Goal: Book appointment/travel/reservation

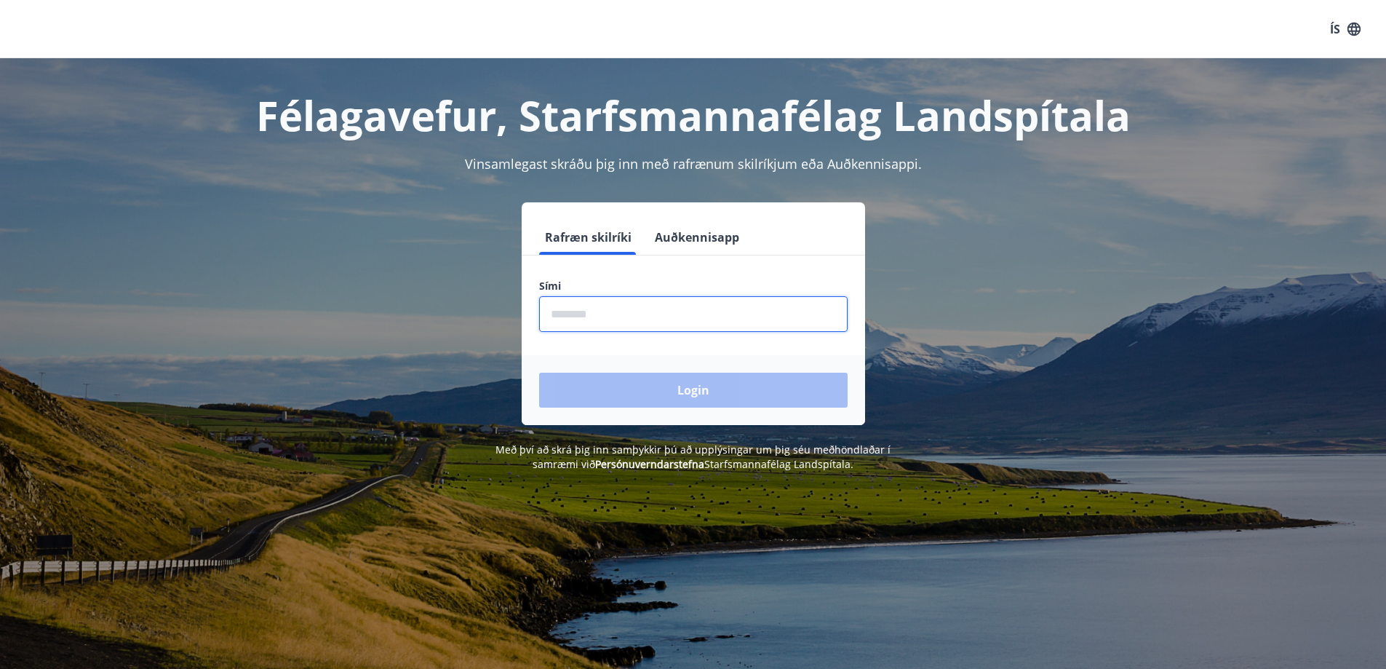
click at [561, 317] on input "phone" at bounding box center [693, 314] width 308 height 36
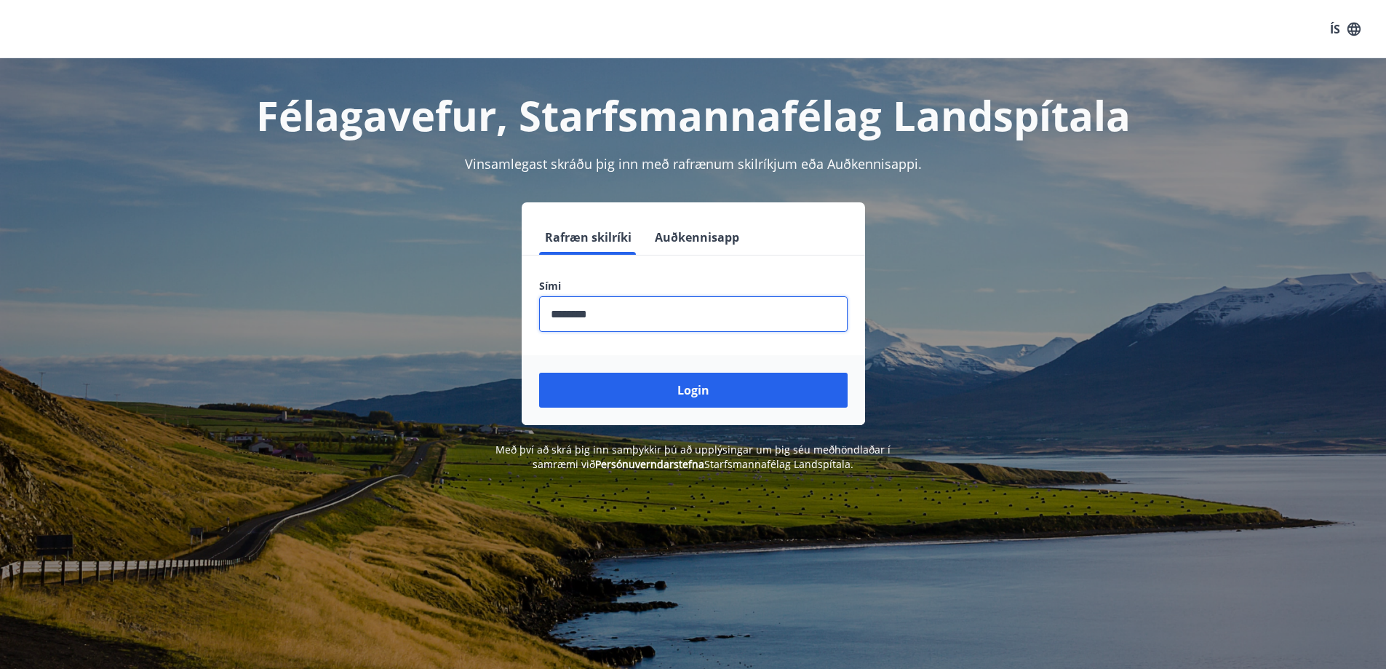
type input "********"
click at [539, 373] on button "Login" at bounding box center [693, 390] width 308 height 35
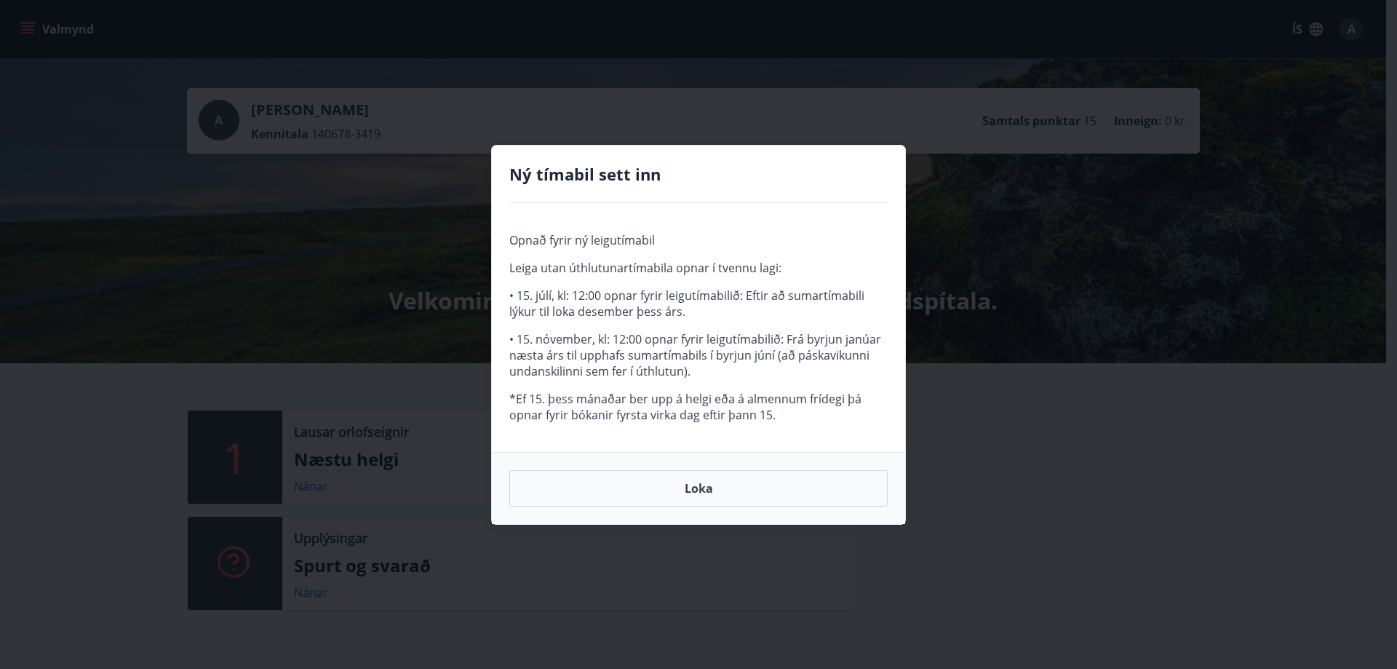
click at [711, 479] on button "Loka" at bounding box center [698, 488] width 378 height 36
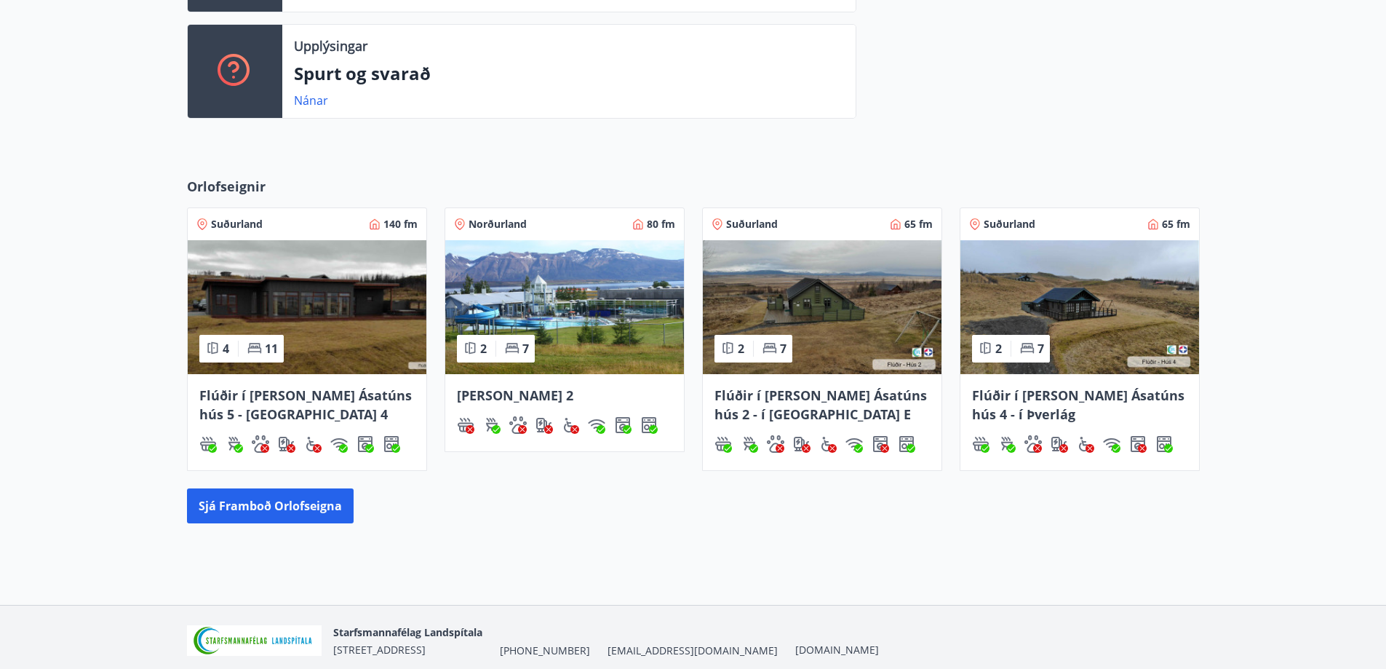
scroll to position [550, 0]
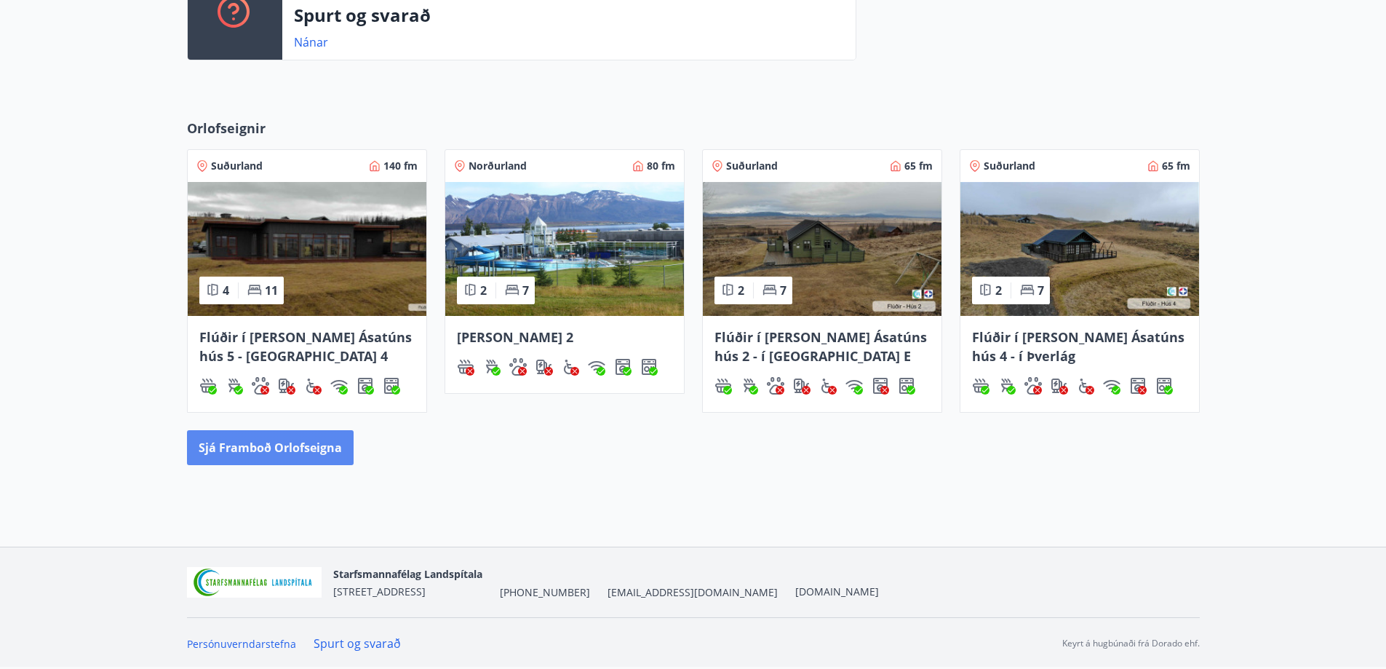
click at [274, 442] on button "Sjá framboð orlofseigna" at bounding box center [270, 447] width 167 height 35
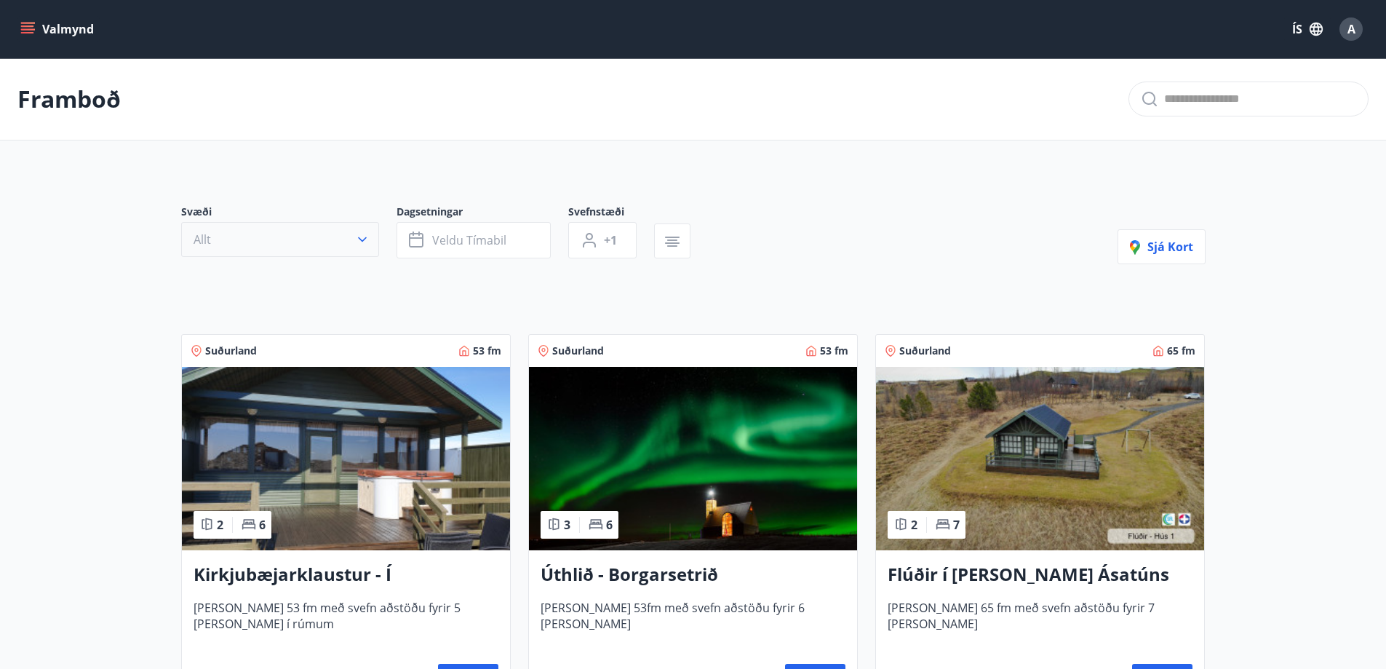
click at [239, 243] on button "Allt" at bounding box center [280, 239] width 198 height 35
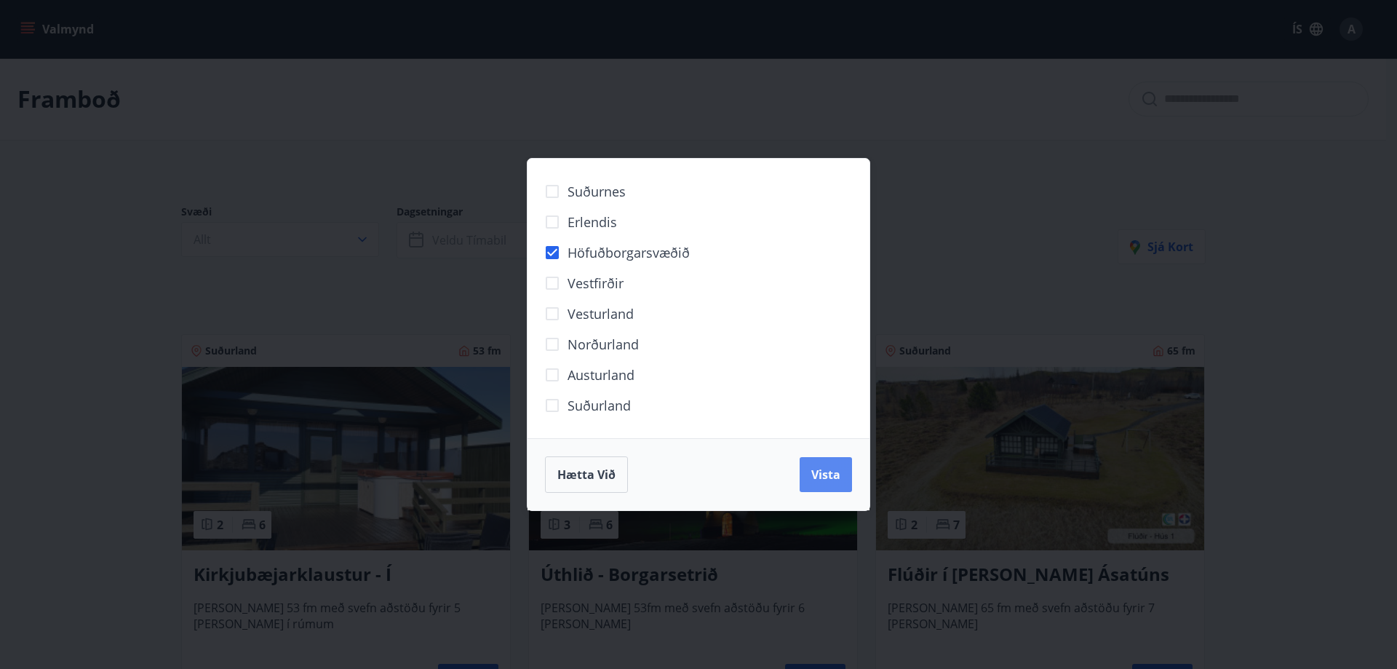
click at [841, 474] on button "Vista" at bounding box center [826, 474] width 52 height 35
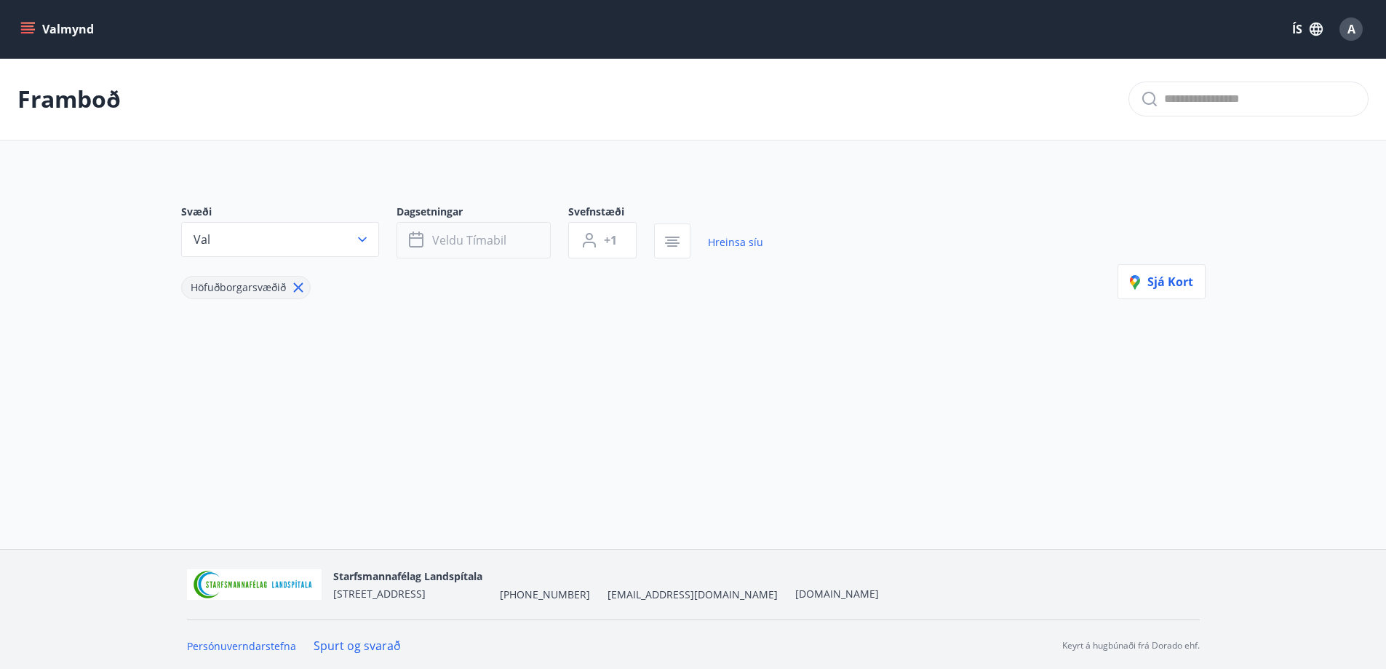
click at [478, 231] on button "Veldu tímabil" at bounding box center [474, 240] width 154 height 36
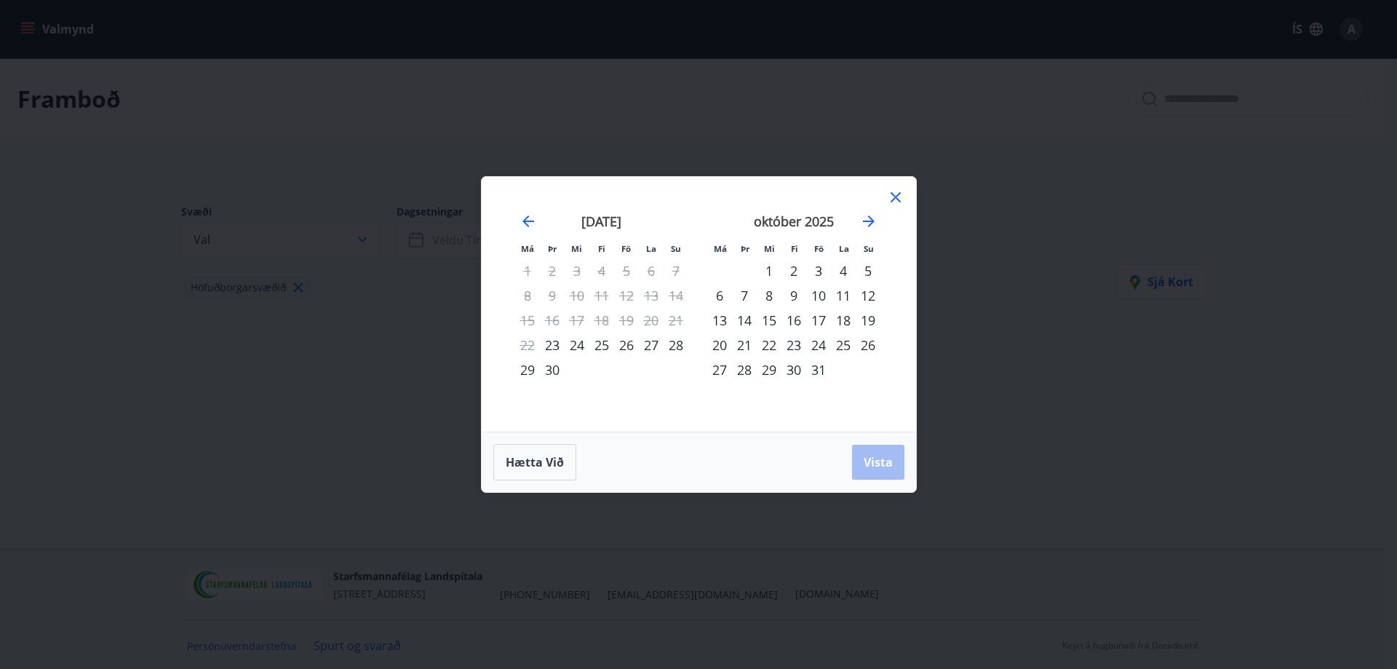
click at [880, 220] on div "október 2025" at bounding box center [793, 226] width 173 height 64
click at [870, 225] on icon "Move forward to switch to the next month." at bounding box center [869, 221] width 12 height 12
click at [721, 363] on div "24" at bounding box center [719, 369] width 25 height 25
click at [829, 368] on div "28" at bounding box center [818, 369] width 25 height 25
click at [864, 469] on span "Vista" at bounding box center [878, 462] width 29 height 16
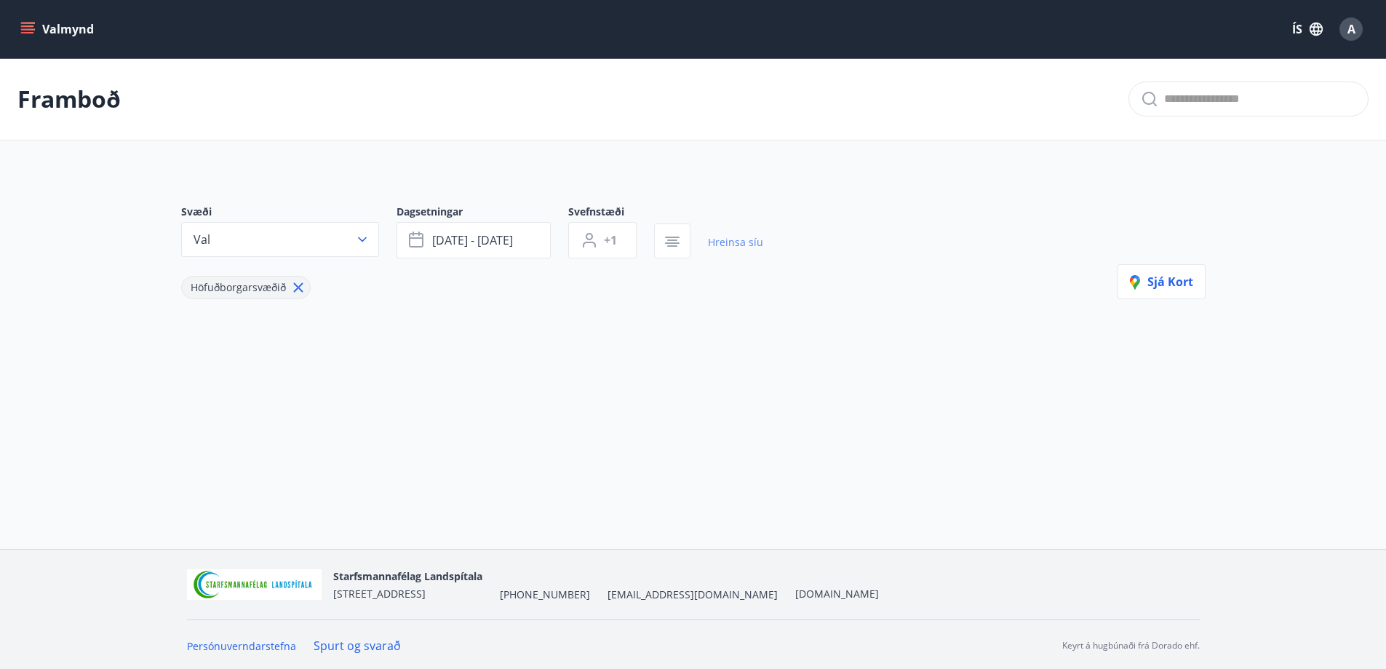
click at [733, 243] on link "Hreinsa síu" at bounding box center [735, 242] width 55 height 32
